Goal: Task Accomplishment & Management: Use online tool/utility

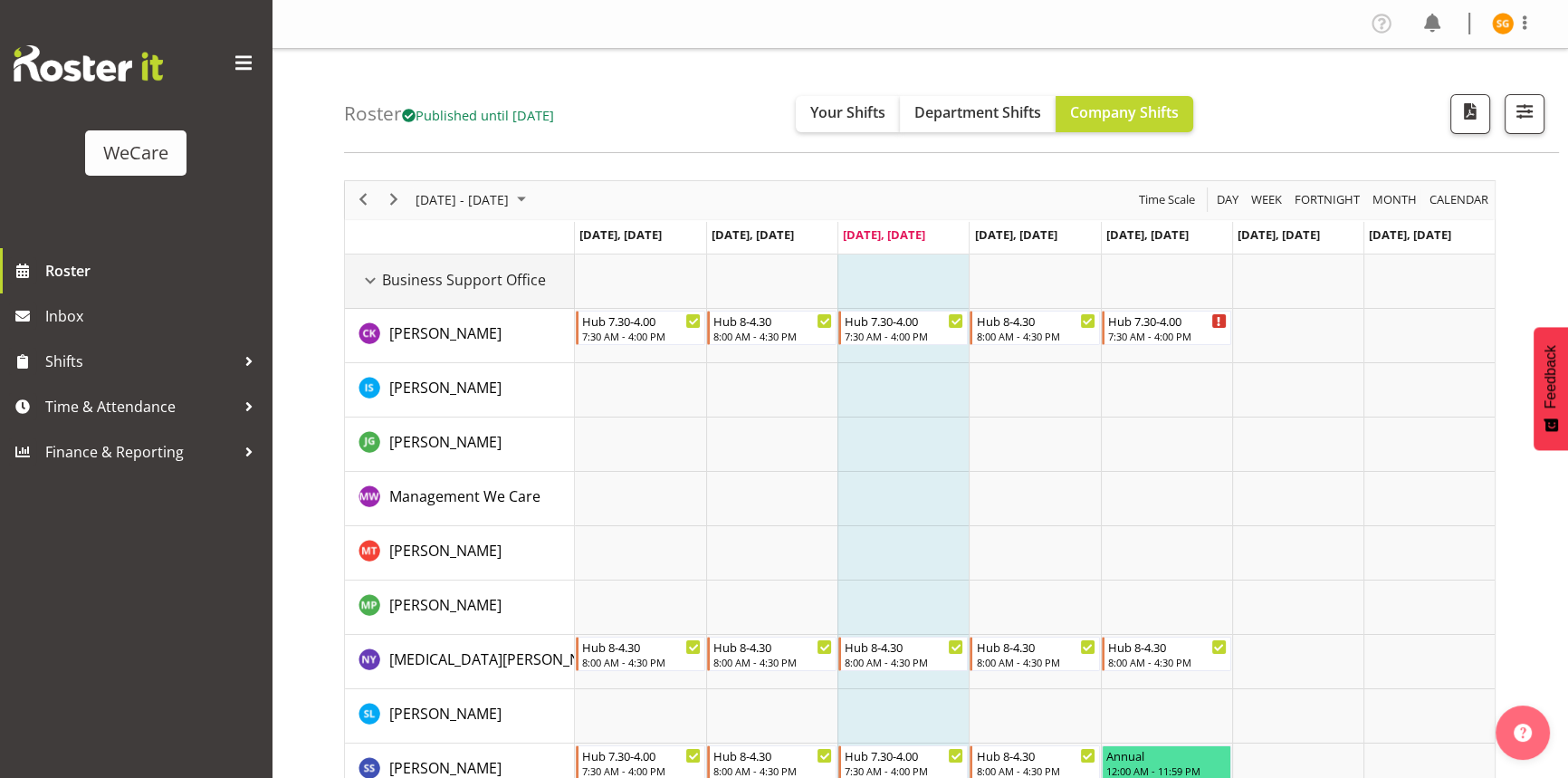
click at [373, 281] on div "Business Support Office resource" at bounding box center [370, 281] width 24 height 24
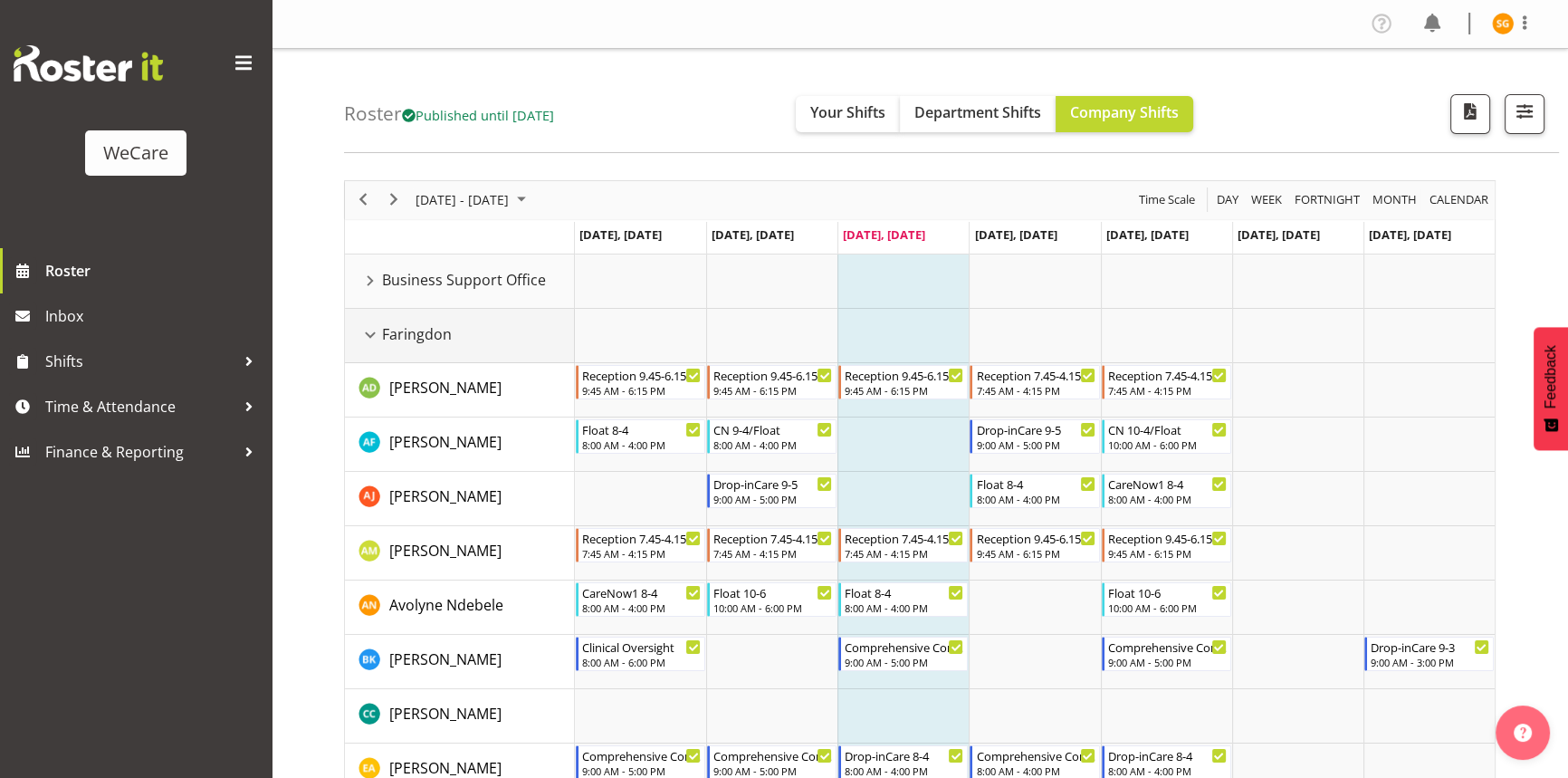
click at [375, 331] on div "Faringdon resource" at bounding box center [370, 335] width 24 height 24
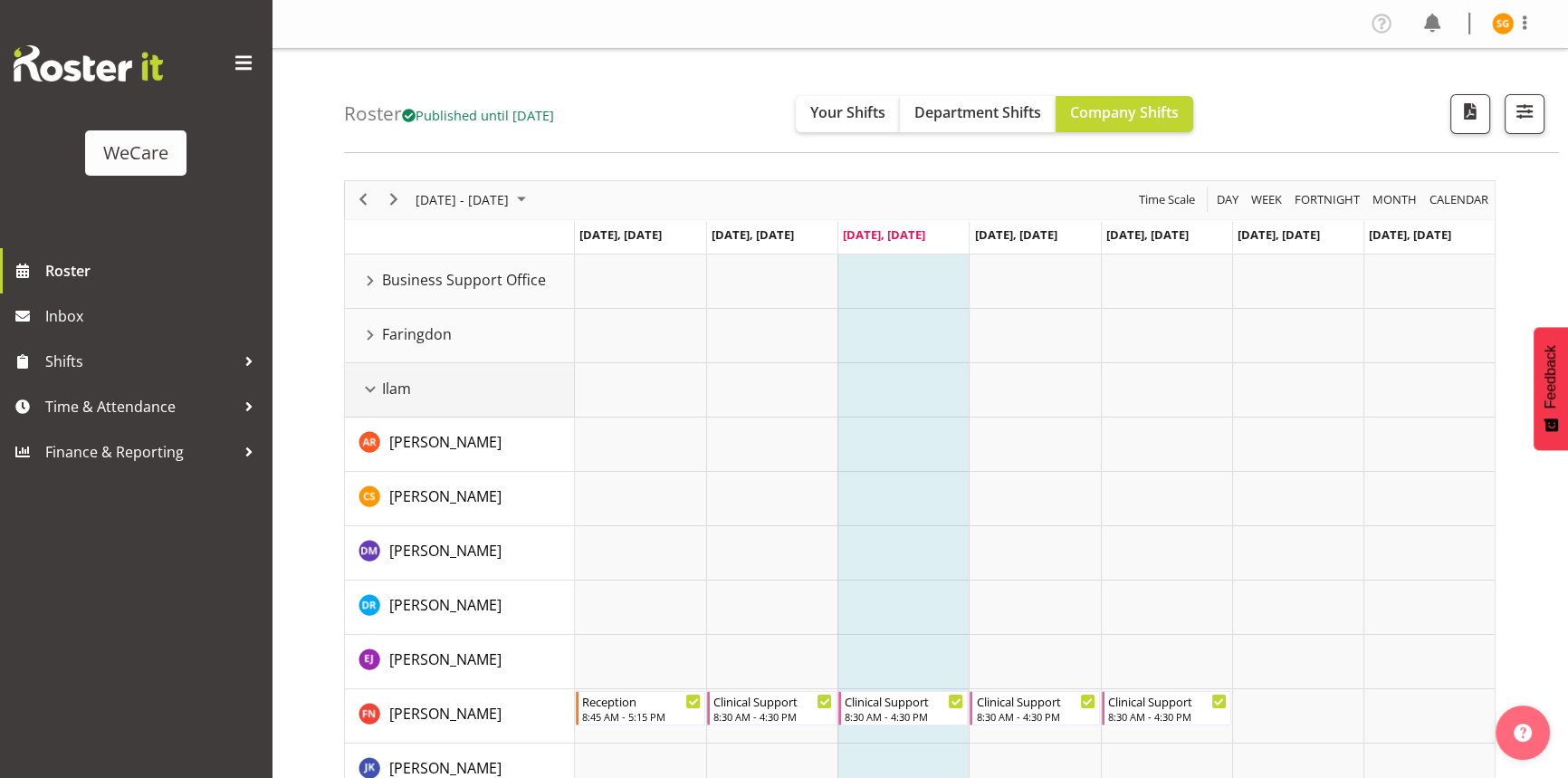
click at [372, 385] on div "Ilam resource" at bounding box center [370, 389] width 24 height 24
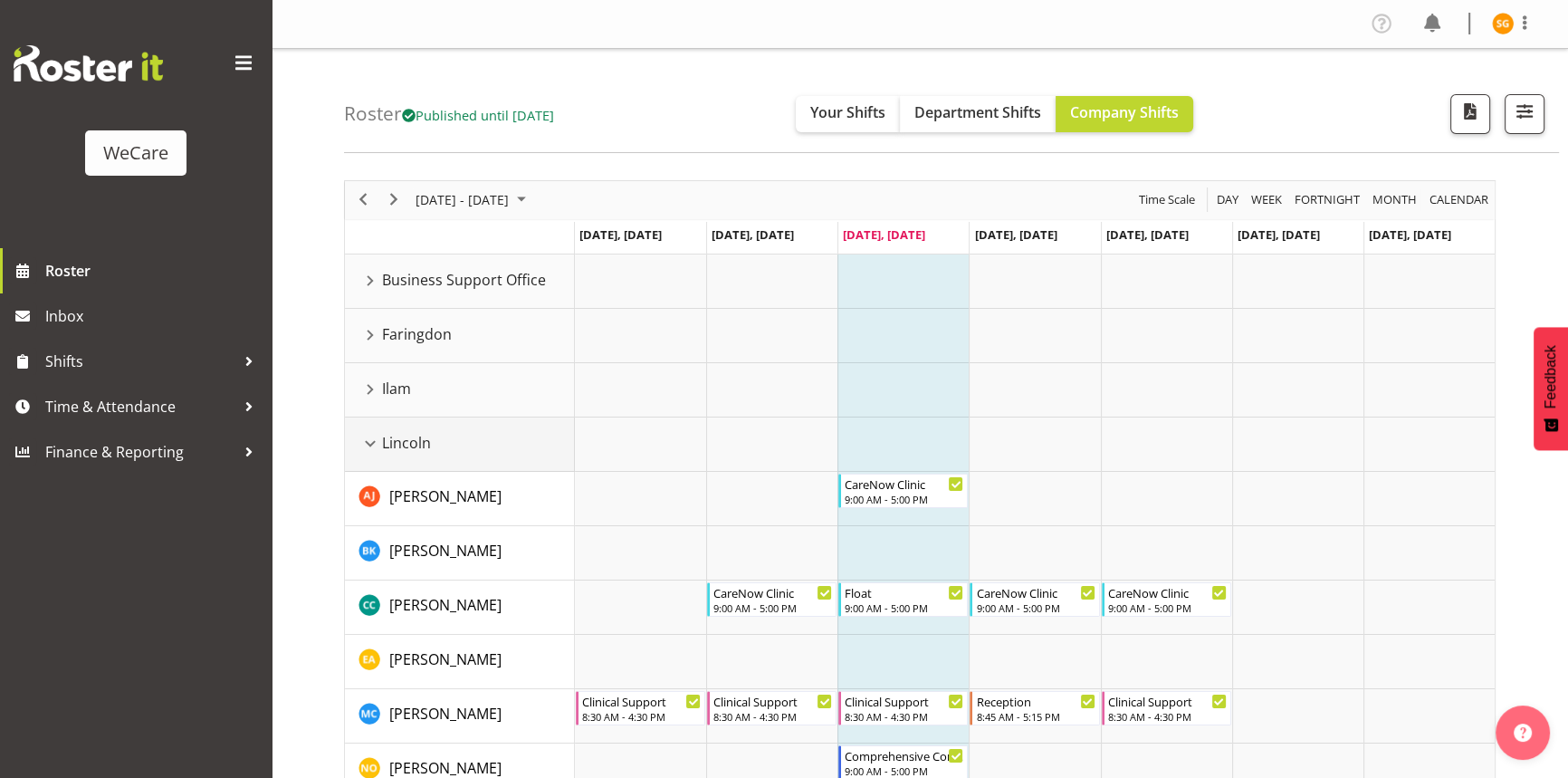
click at [369, 442] on div "Lincoln resource" at bounding box center [370, 444] width 24 height 24
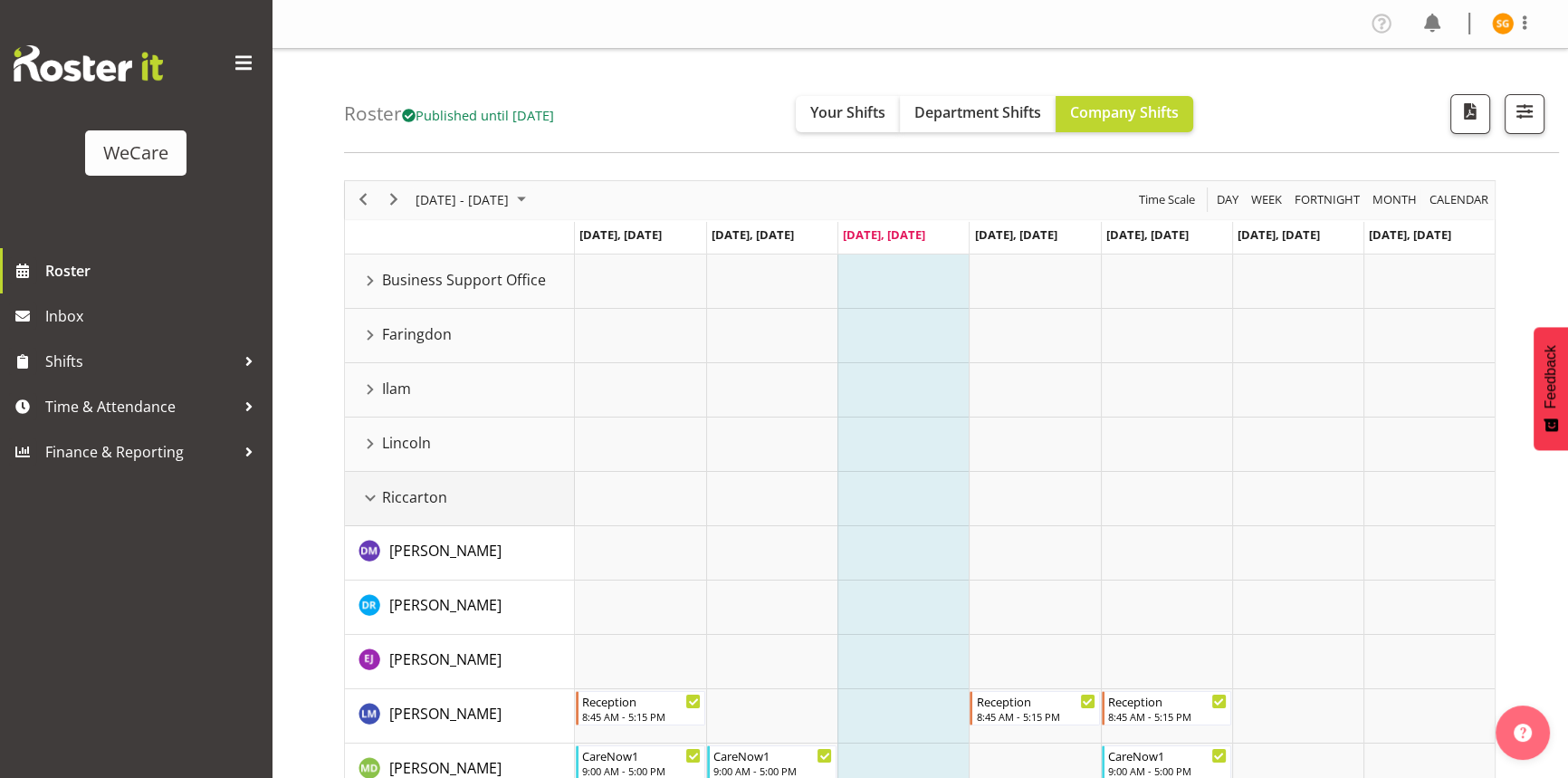
click at [370, 499] on div "Riccarton resource" at bounding box center [370, 498] width 24 height 24
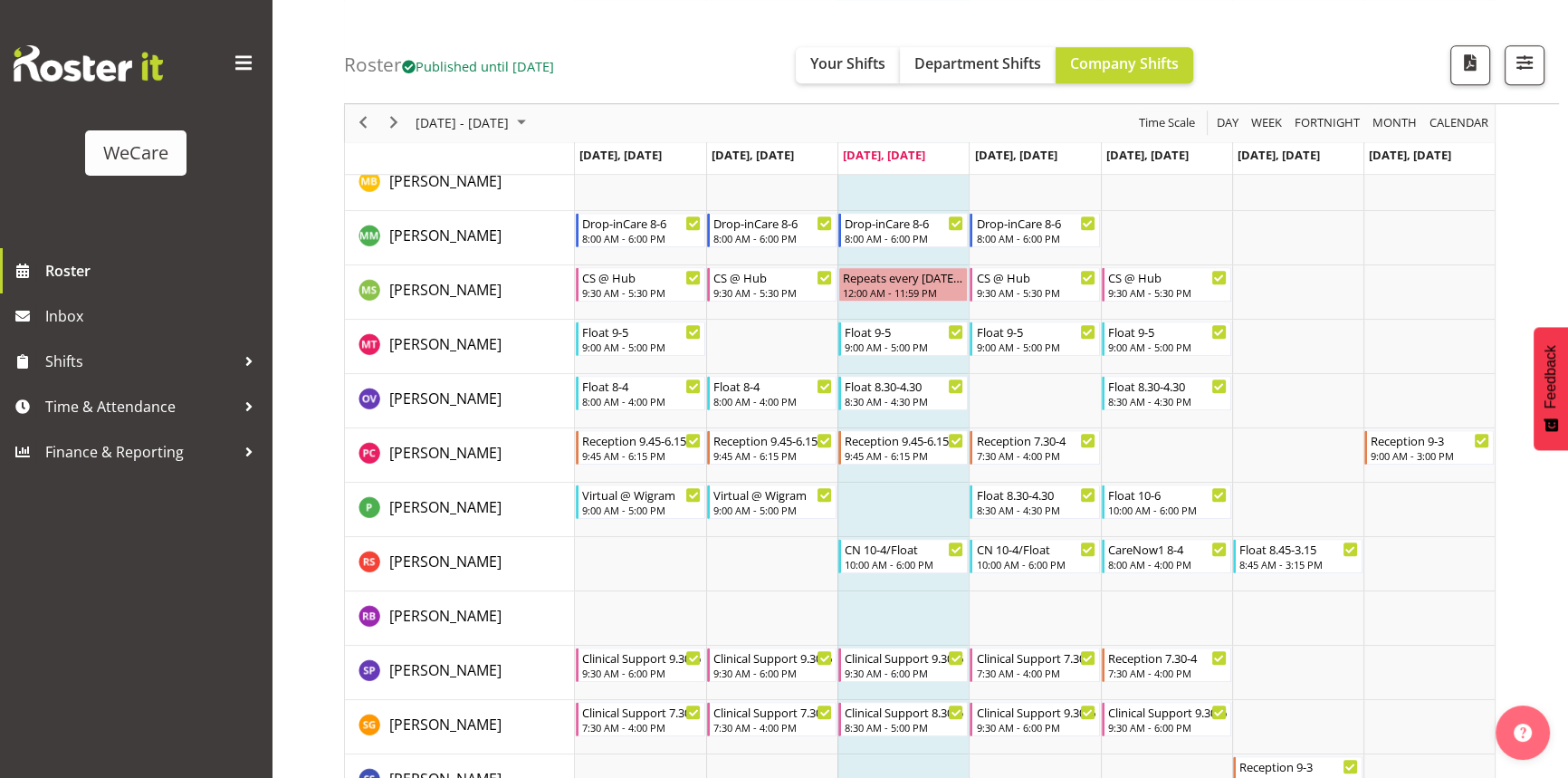
scroll to position [1316, 0]
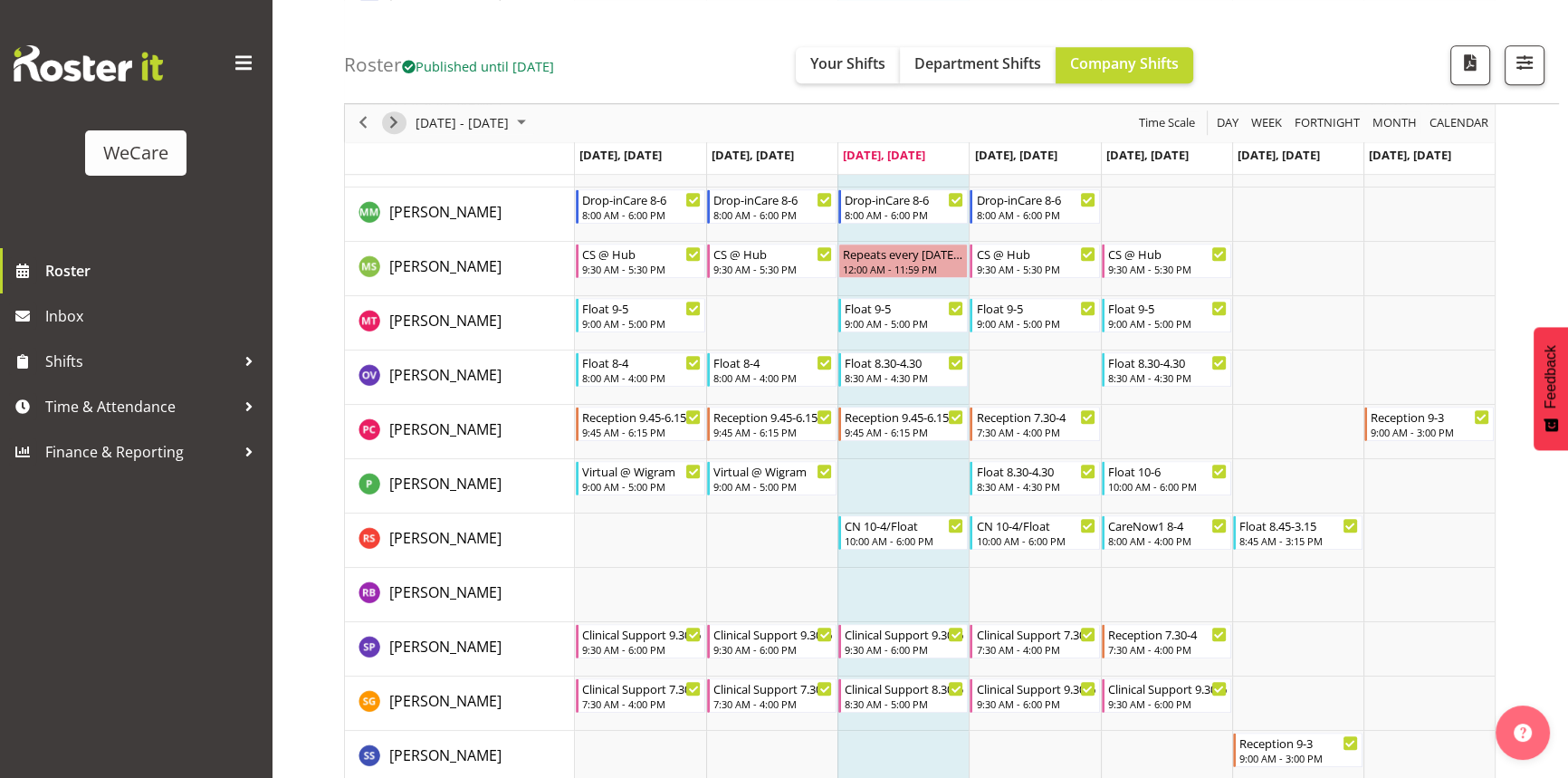
click at [399, 123] on span "Next" at bounding box center [394, 123] width 22 height 23
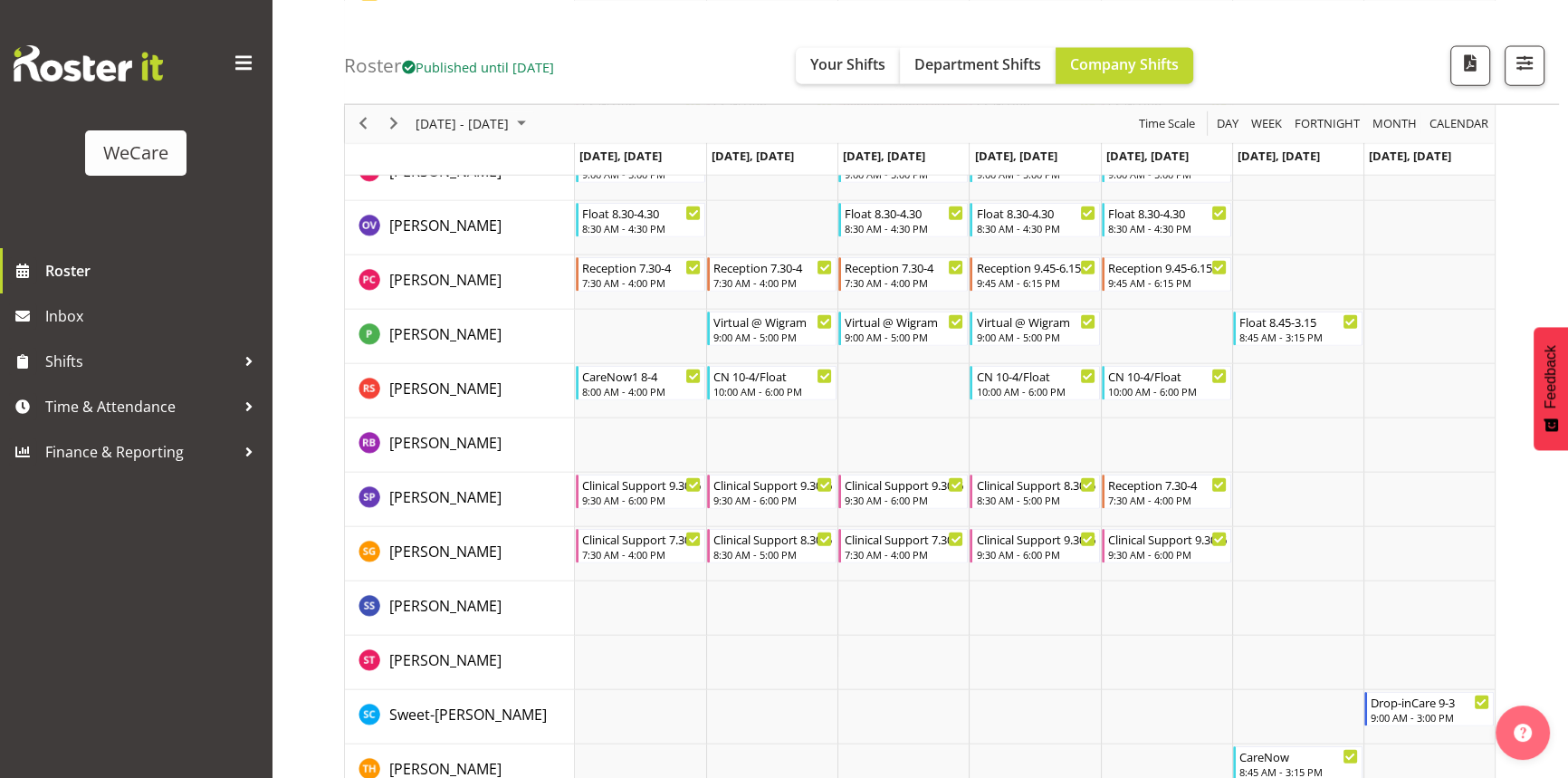
scroll to position [5350, 0]
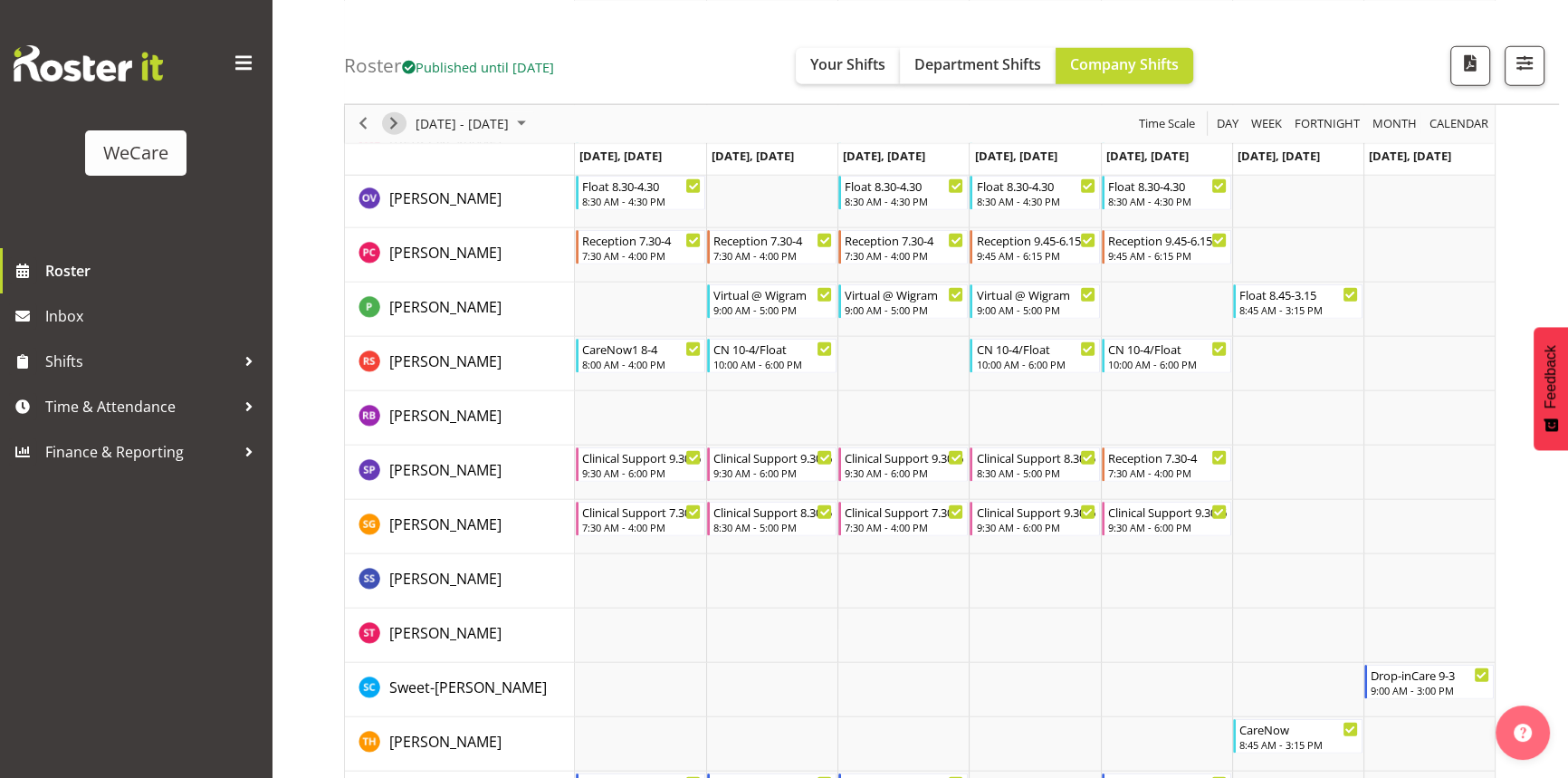
drag, startPoint x: 385, startPoint y: 118, endPoint x: 406, endPoint y: 139, distance: 29.7
click at [385, 118] on span "Next" at bounding box center [394, 123] width 22 height 23
